Goal: Task Accomplishment & Management: Complete application form

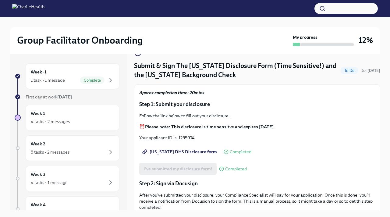
scroll to position [11, 0]
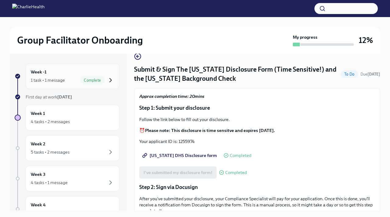
click at [111, 79] on icon "button" at bounding box center [111, 80] width 2 height 4
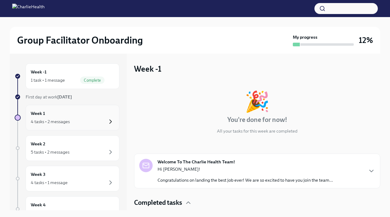
click at [111, 121] on icon "button" at bounding box center [111, 122] width 2 height 4
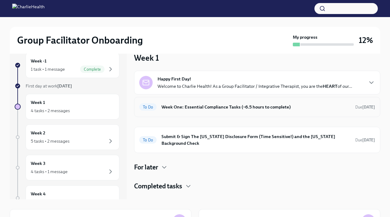
scroll to position [6, 0]
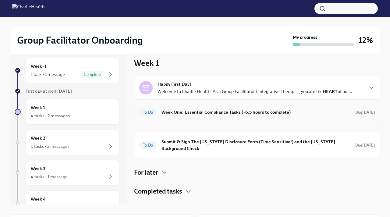
click at [195, 112] on h6 "Week One: Essential Compliance Tasks (~6.5 hours to complete)" at bounding box center [255, 112] width 189 height 7
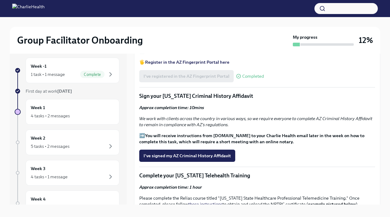
scroll to position [660, 0]
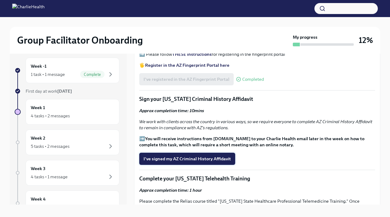
click at [191, 156] on span "I've signed my AZ Criminal History Affidavit" at bounding box center [186, 159] width 87 height 6
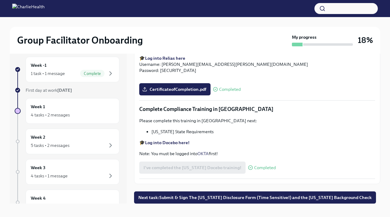
scroll to position [10, 0]
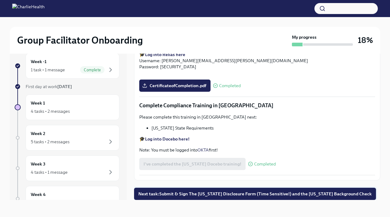
click at [188, 194] on span "Next task : Submit & Sign The [US_STATE] Disclosure Form (Time Sensitive!) and …" at bounding box center [254, 194] width 233 height 6
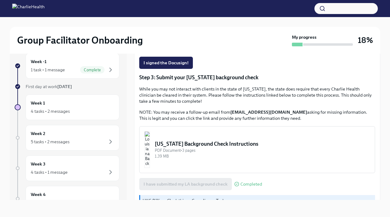
scroll to position [179, 0]
